Goal: Complete application form: Complete application form

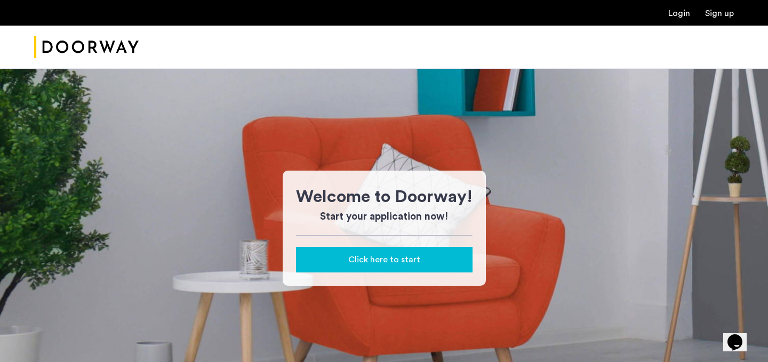
click at [685, 13] on link "Login" at bounding box center [679, 13] width 22 height 9
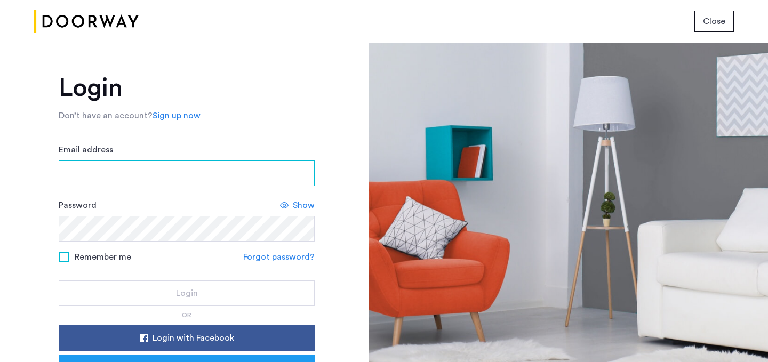
click at [113, 179] on input "Email address" at bounding box center [187, 173] width 256 height 26
type input "**********"
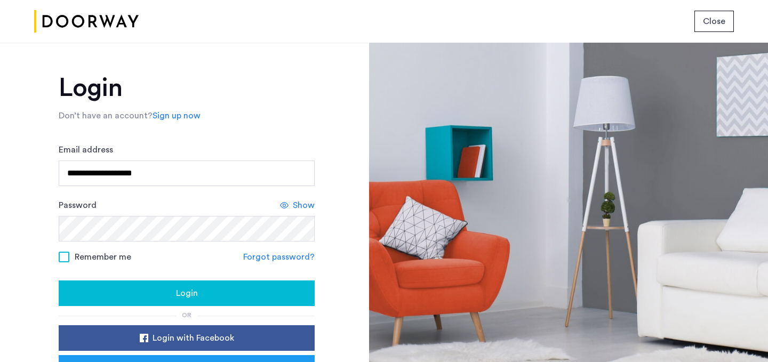
click at [128, 285] on button "Login" at bounding box center [187, 293] width 256 height 26
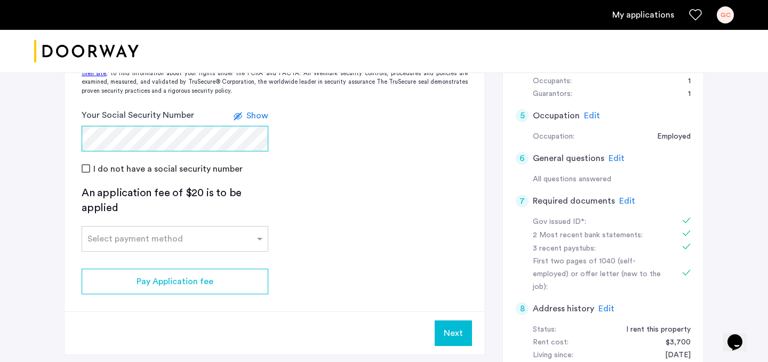
scroll to position [369, 0]
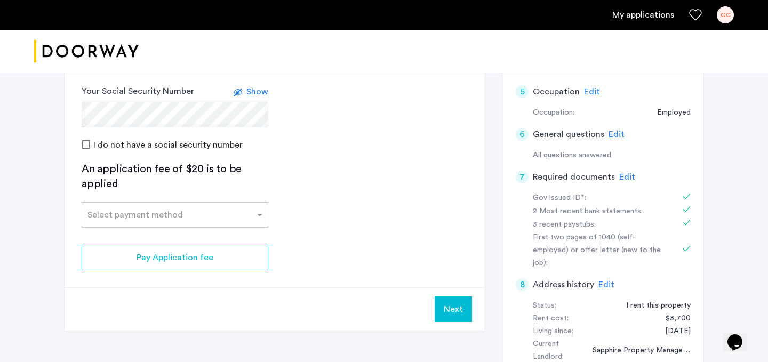
click at [205, 209] on input "text" at bounding box center [164, 212] width 154 height 7
click at [116, 237] on span "Credit Card" at bounding box center [110, 238] width 47 height 9
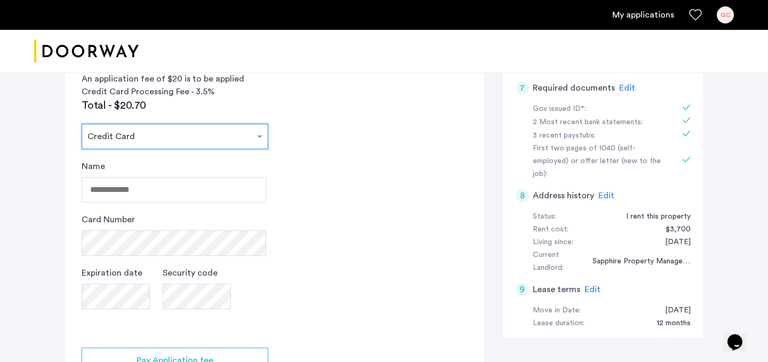
scroll to position [461, 0]
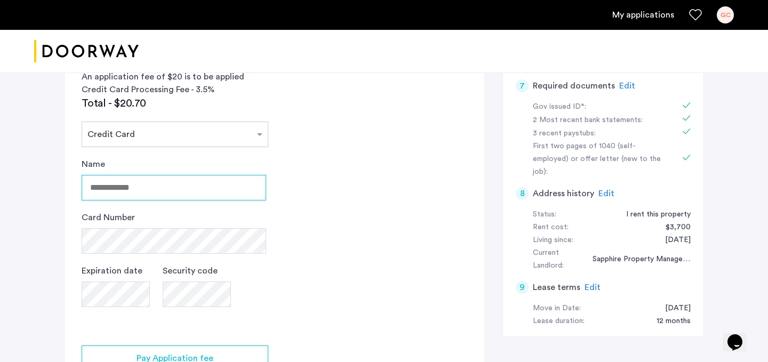
click at [161, 191] on input "Name" at bounding box center [174, 188] width 184 height 26
type input "**********"
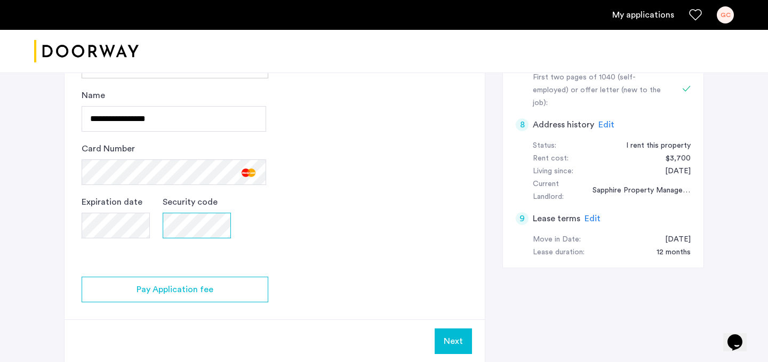
scroll to position [545, 0]
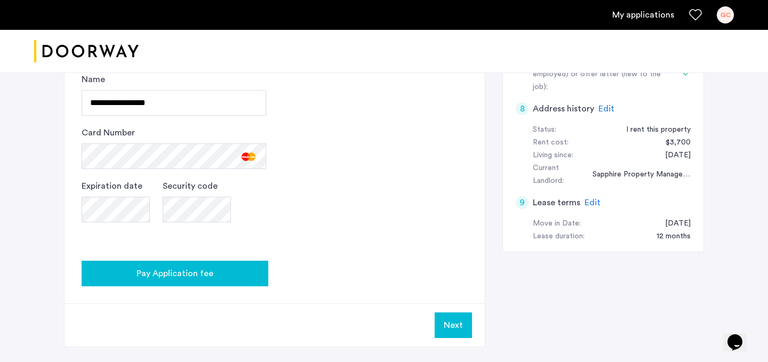
click at [191, 279] on span "Pay Application fee" at bounding box center [174, 273] width 77 height 13
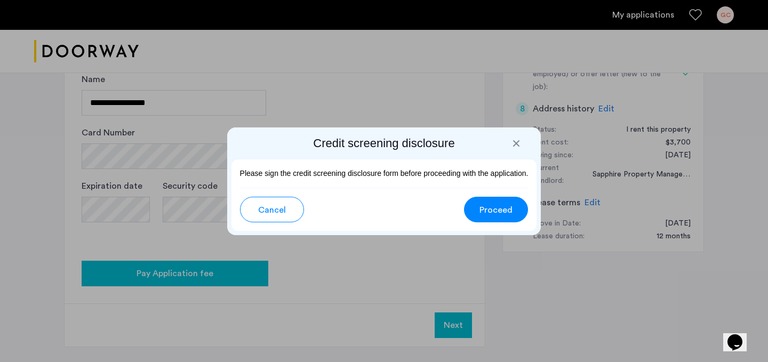
scroll to position [0, 0]
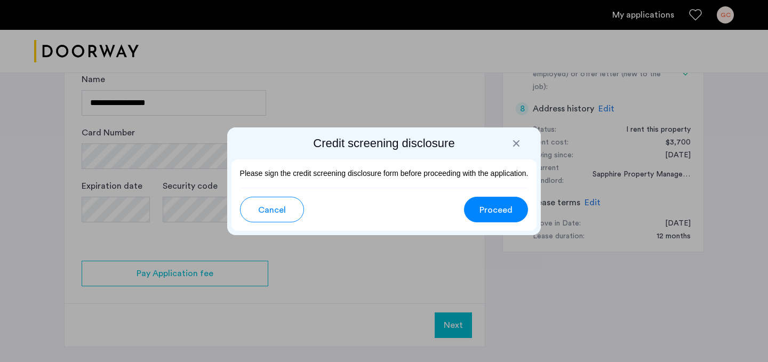
click at [497, 209] on span "Proceed" at bounding box center [495, 210] width 33 height 13
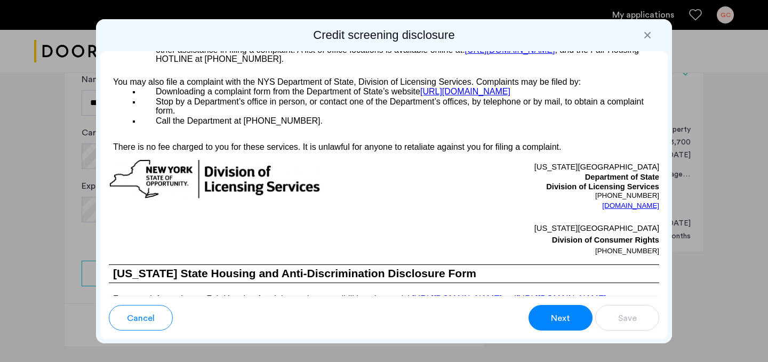
scroll to position [1766, 0]
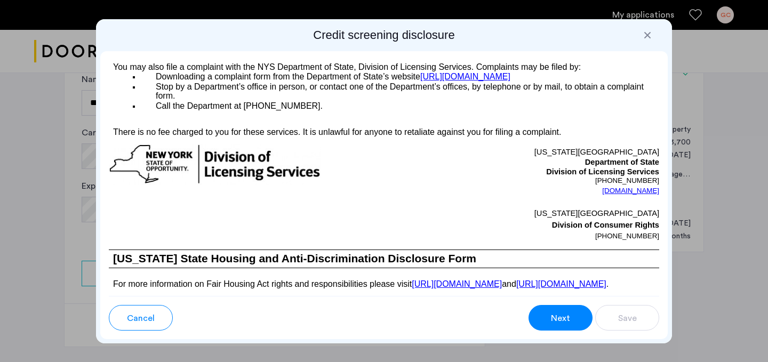
click at [569, 312] on div "Next" at bounding box center [560, 318] width 20 height 13
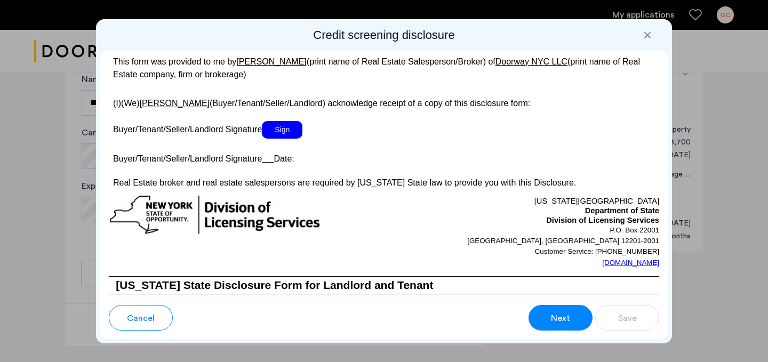
click at [293, 139] on span "Sign" at bounding box center [282, 130] width 41 height 18
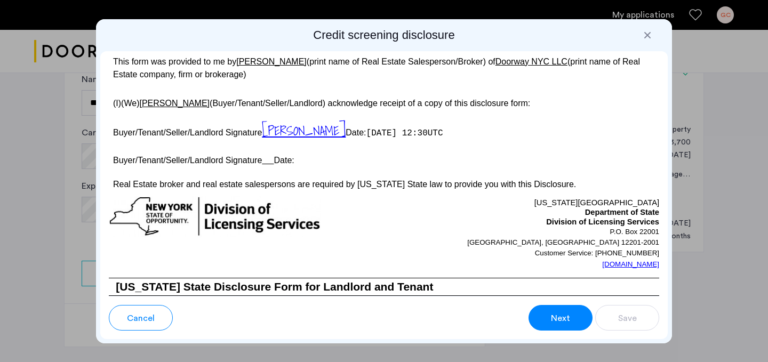
click at [559, 322] on span "Next" at bounding box center [560, 318] width 19 height 13
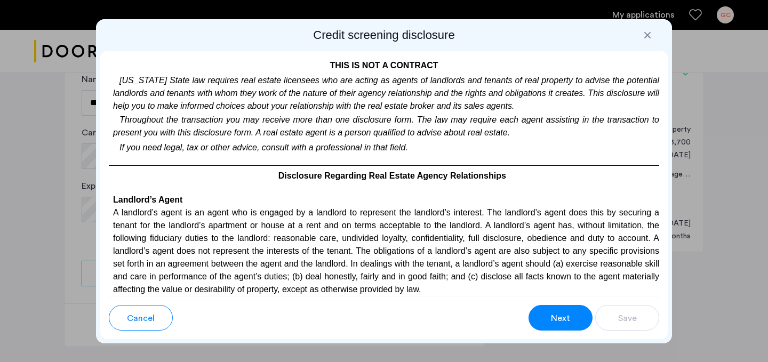
click at [559, 322] on span "Next" at bounding box center [560, 318] width 19 height 13
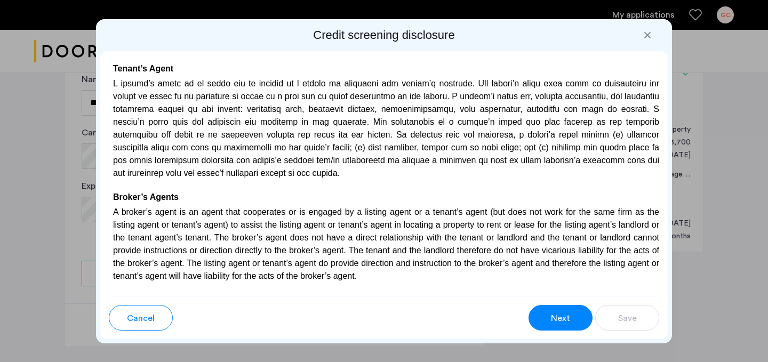
click at [559, 322] on span "Next" at bounding box center [560, 318] width 19 height 13
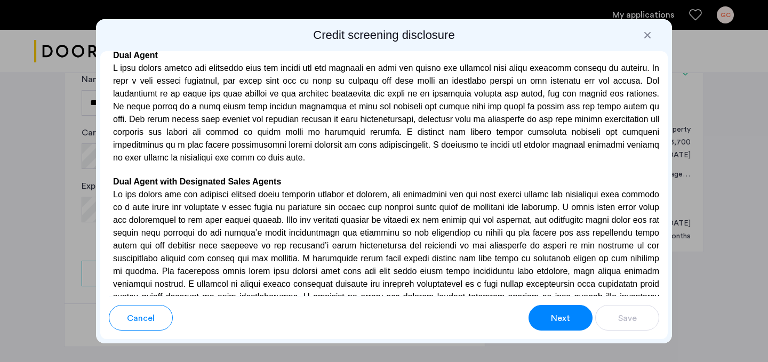
click at [559, 322] on span "Next" at bounding box center [560, 318] width 19 height 13
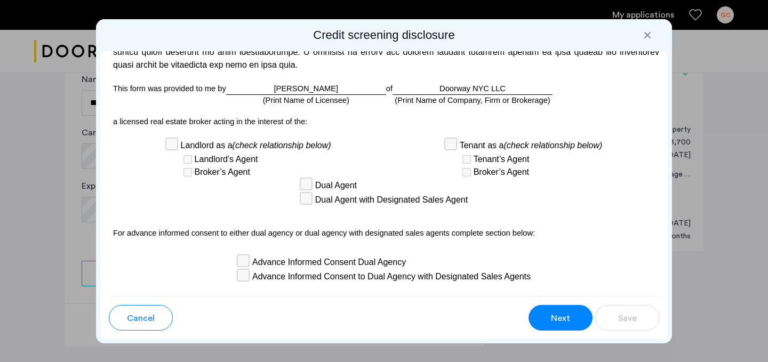
click at [559, 322] on span "Next" at bounding box center [560, 318] width 19 height 13
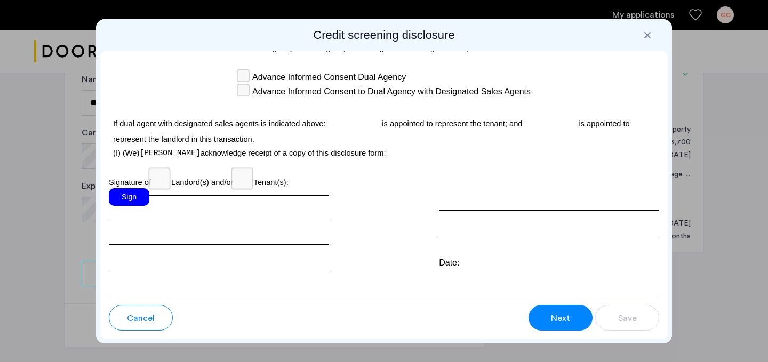
click at [141, 188] on div "Sign" at bounding box center [129, 197] width 41 height 18
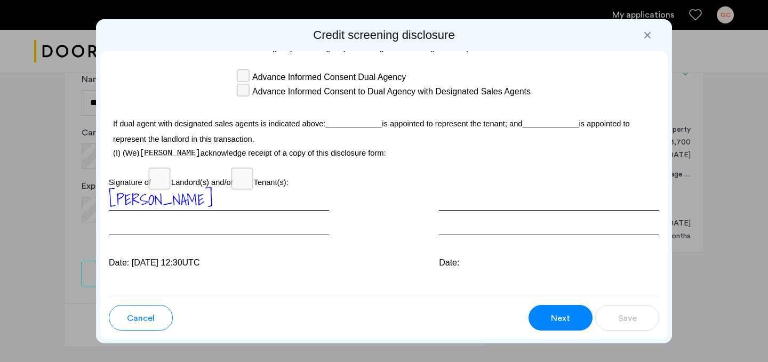
click at [553, 319] on span "Next" at bounding box center [560, 318] width 19 height 13
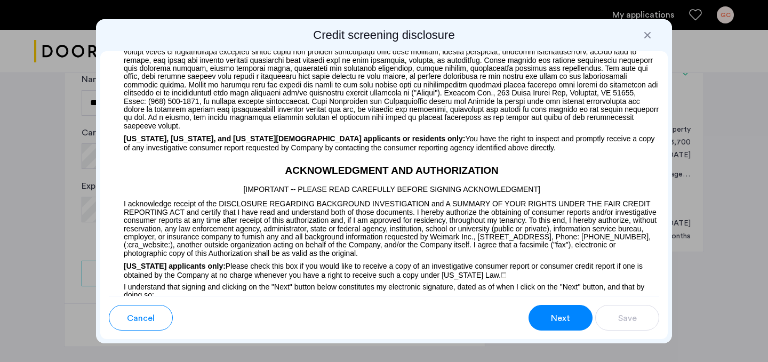
scroll to position [838, 0]
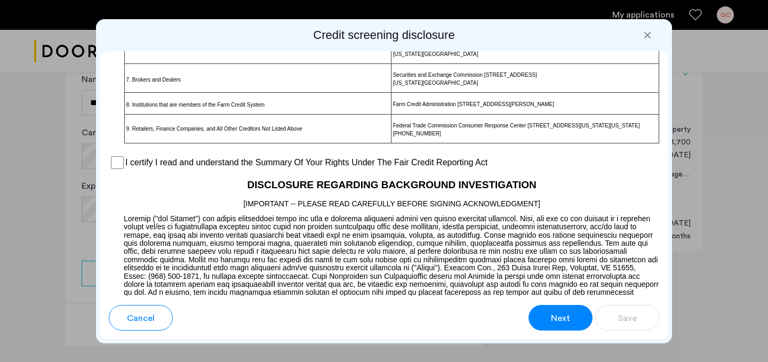
click at [553, 319] on span "Next" at bounding box center [560, 318] width 19 height 13
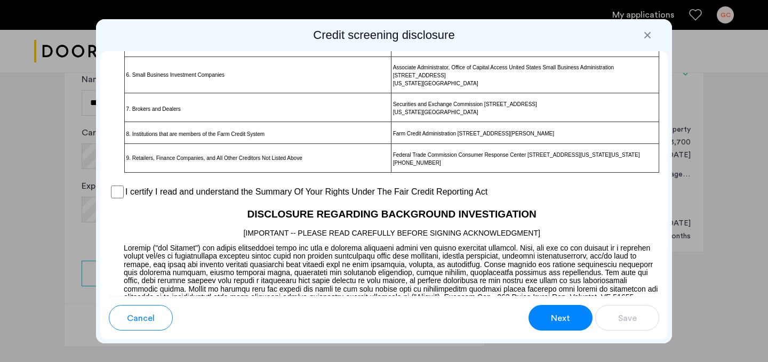
scroll to position [805, 0]
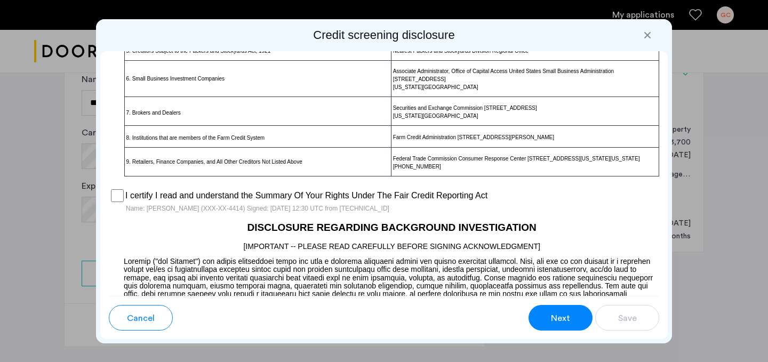
click at [569, 322] on div "Next" at bounding box center [560, 318] width 20 height 13
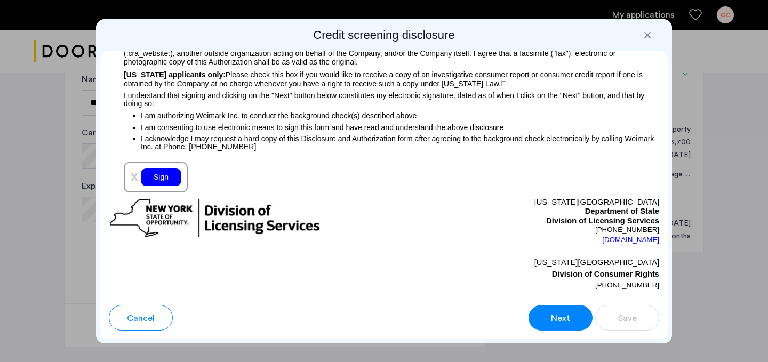
scroll to position [1220, 0]
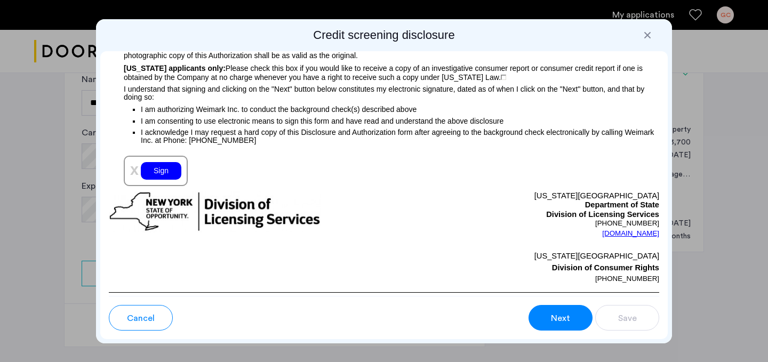
click at [172, 175] on div "Sign" at bounding box center [161, 171] width 41 height 18
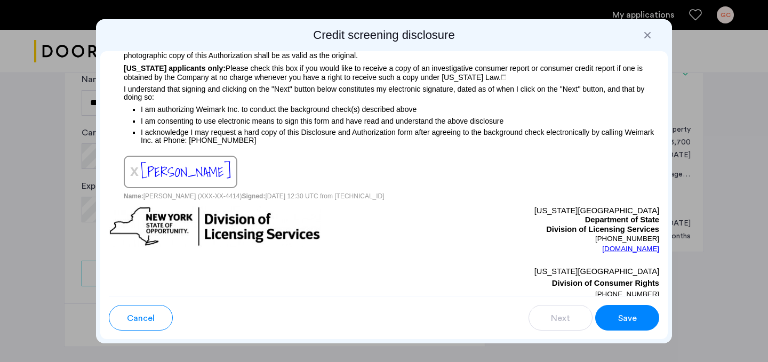
click at [628, 324] on span "Save" at bounding box center [627, 318] width 19 height 13
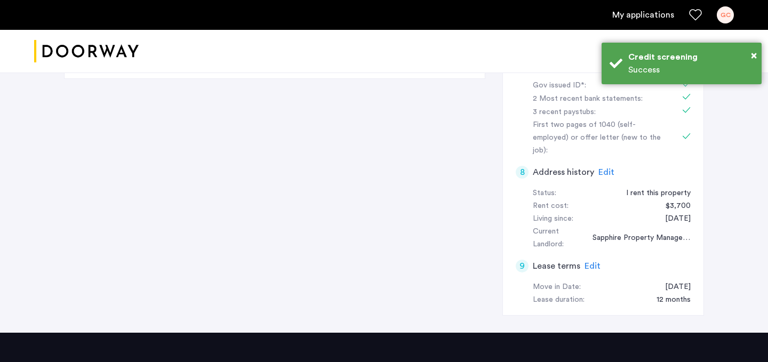
scroll to position [0, 0]
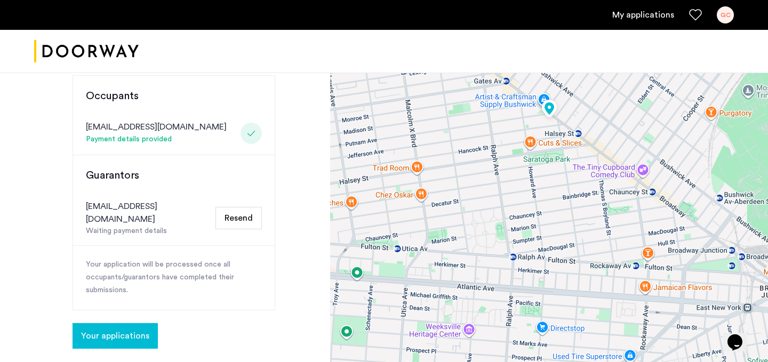
scroll to position [270, 0]
click at [106, 329] on span "Your applications" at bounding box center [115, 335] width 68 height 13
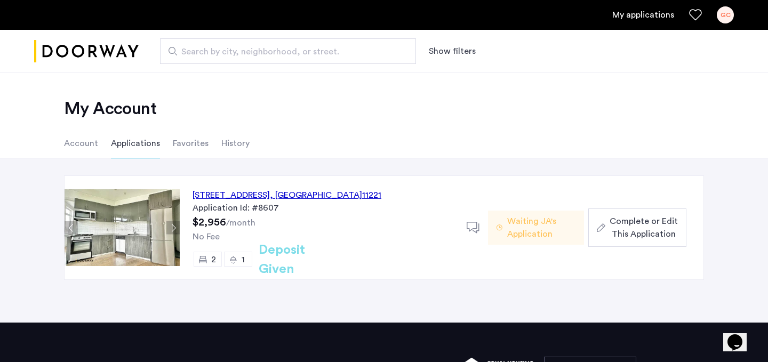
click at [606, 221] on div "Complete or Edit This Application" at bounding box center [637, 228] width 81 height 26
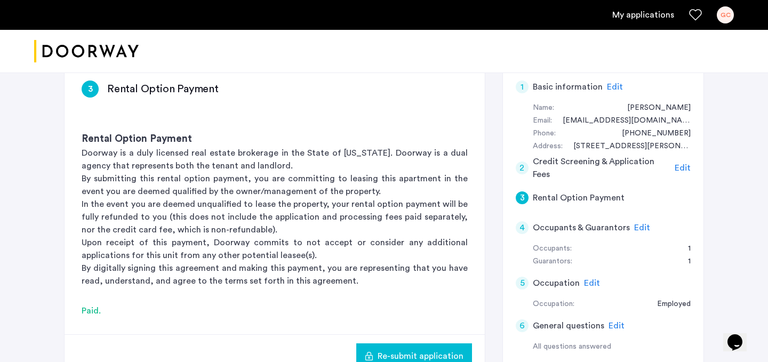
scroll to position [178, 0]
click at [639, 227] on span "Edit" at bounding box center [642, 228] width 16 height 9
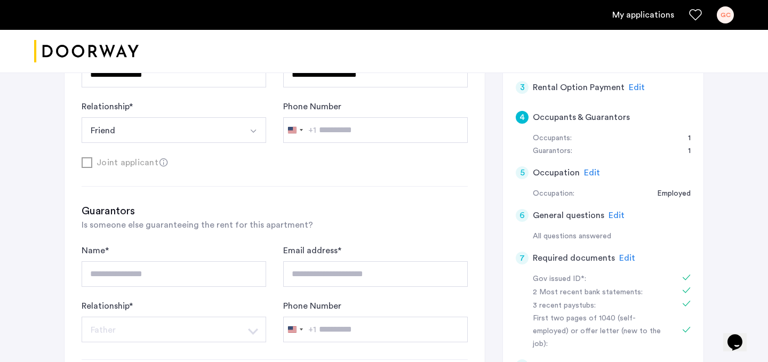
scroll to position [285, 0]
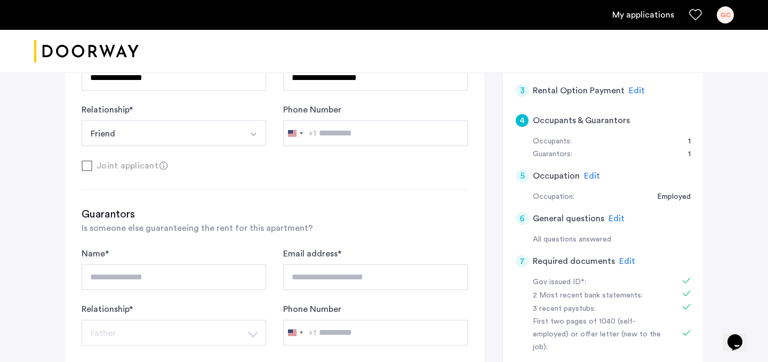
click at [616, 143] on div "Occupants: 1" at bounding box center [612, 141] width 158 height 13
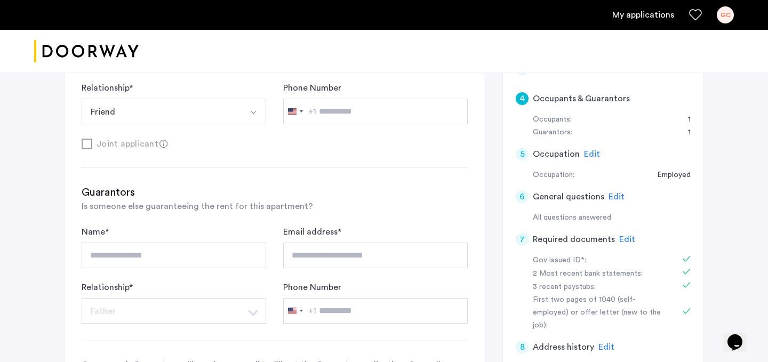
scroll to position [309, 0]
